Goal: Information Seeking & Learning: Learn about a topic

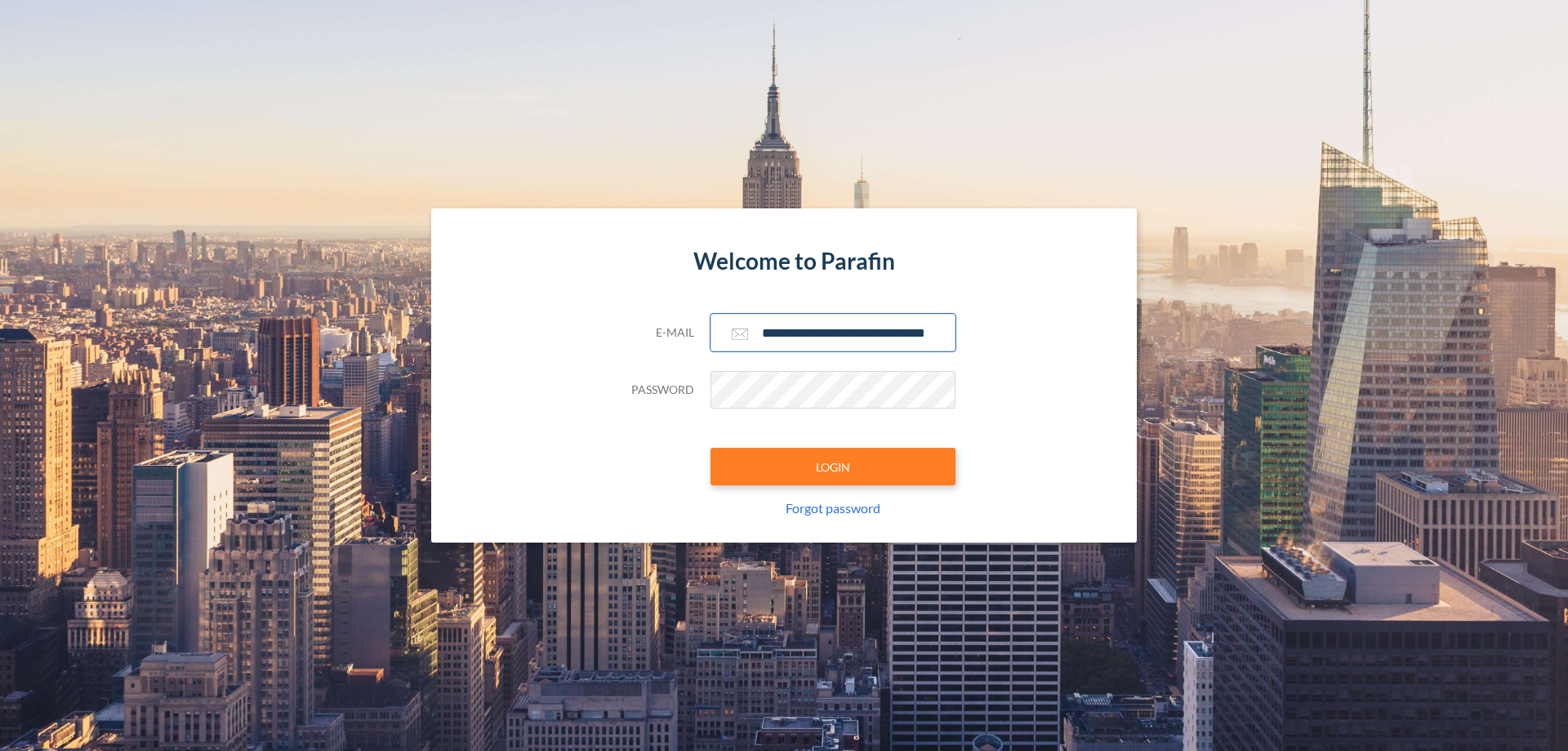
type input "**********"
click at [833, 467] on button "LOGIN" at bounding box center [832, 466] width 245 height 37
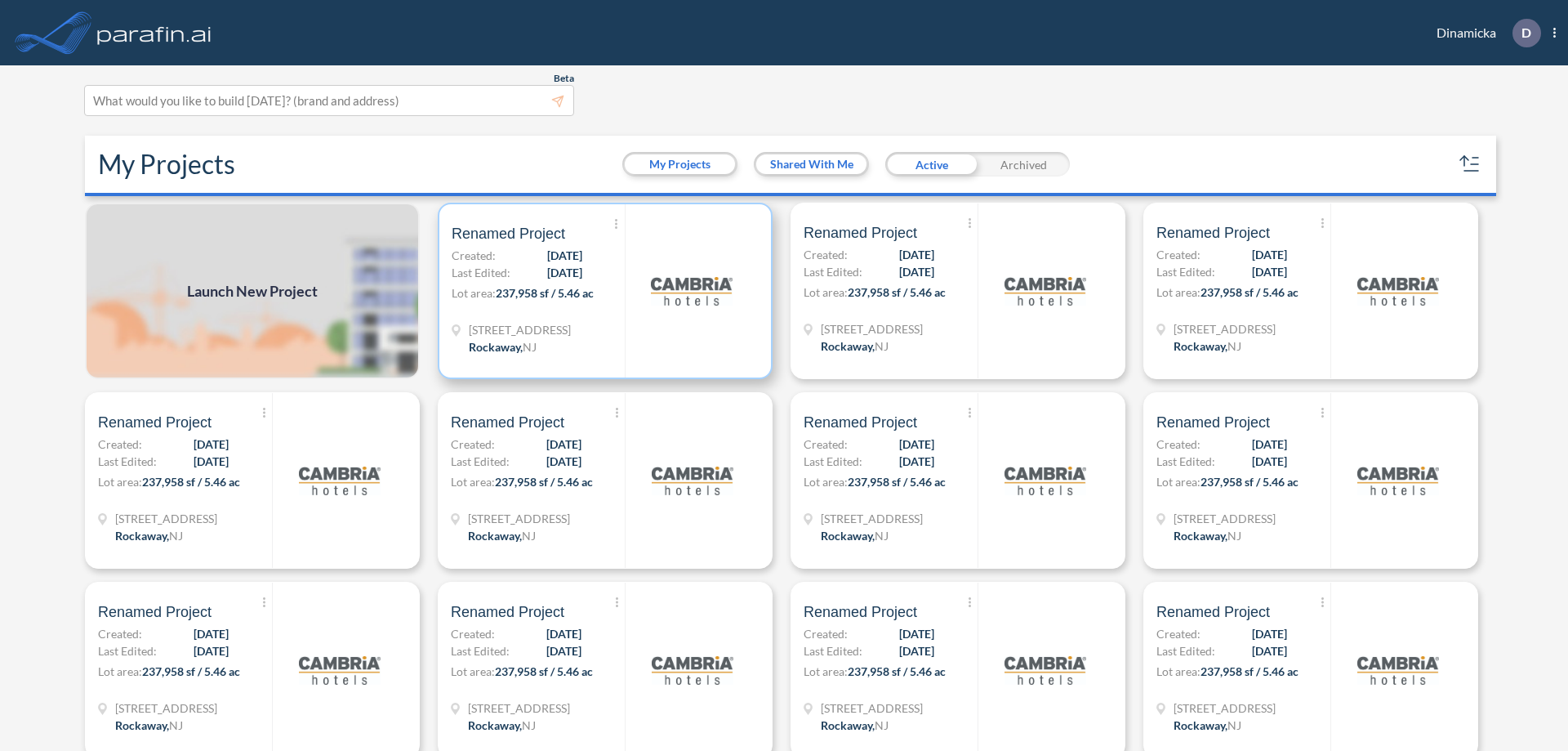
scroll to position [4, 0]
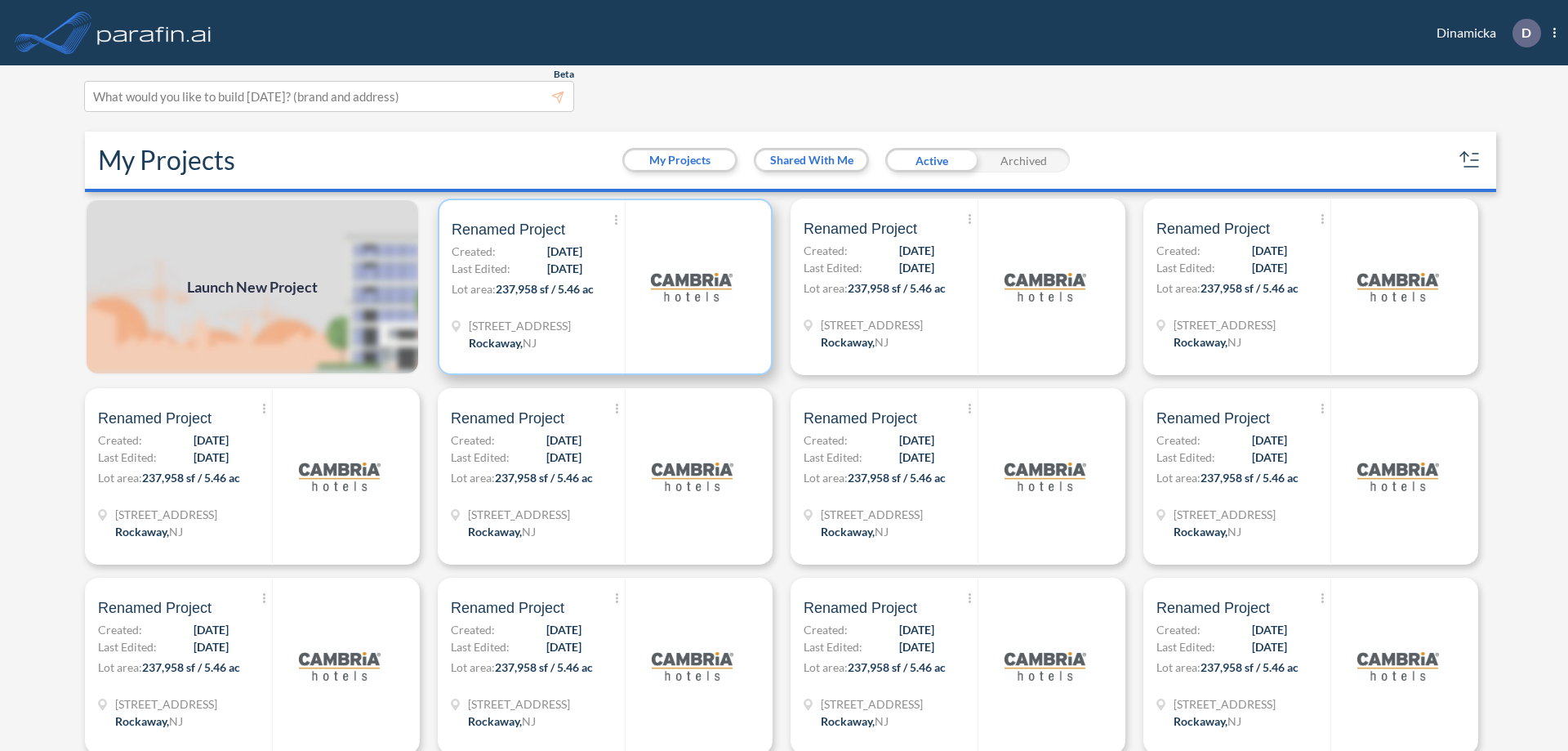
click at [602, 287] on p "Lot area: 237,958 sf / 5.46 ac" at bounding box center [538, 292] width 173 height 24
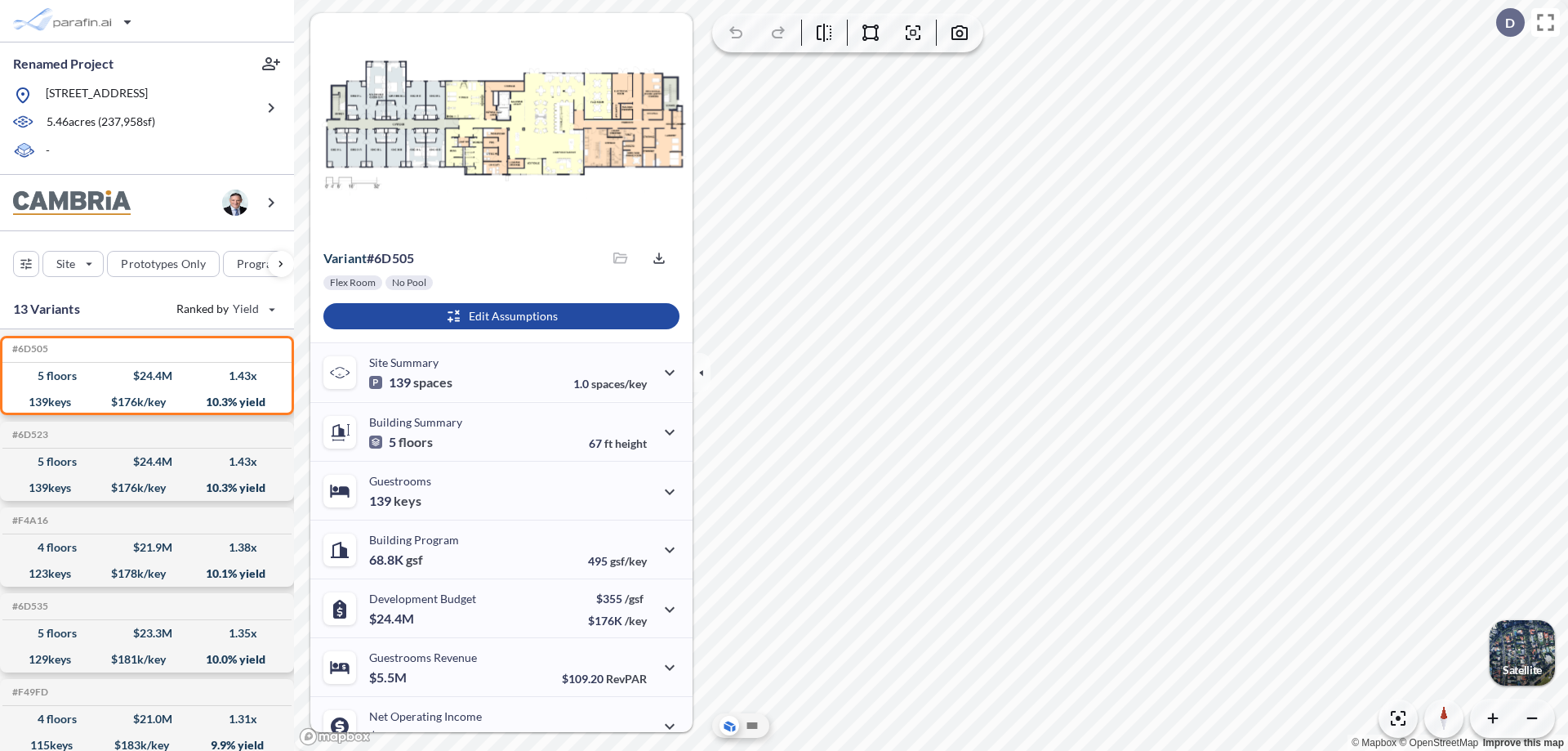
scroll to position [83, 0]
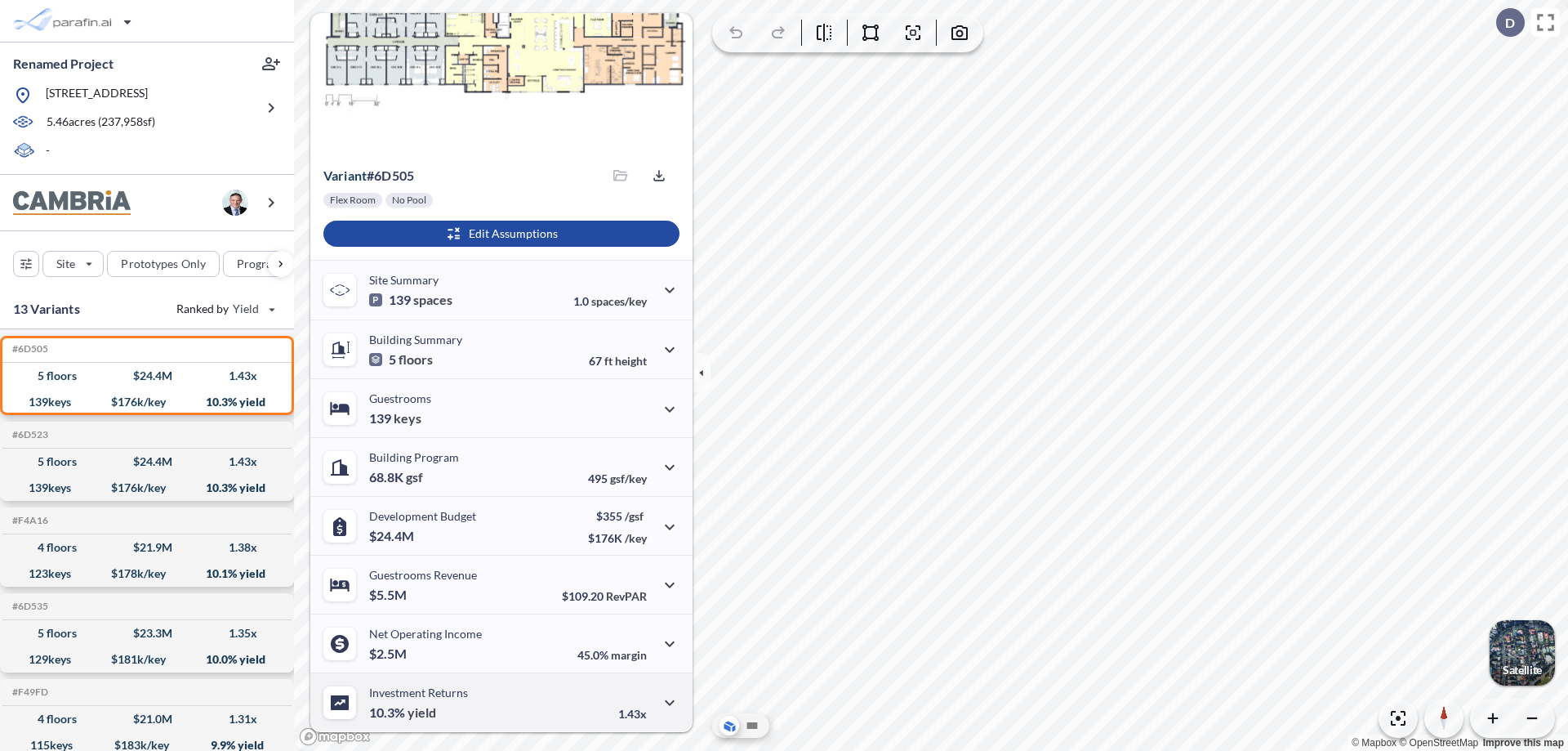
click at [499, 702] on div "Investment Returns 10.3% yield 1.43x" at bounding box center [501, 701] width 382 height 59
